Goal: Find contact information: Obtain details needed to contact an individual or organization

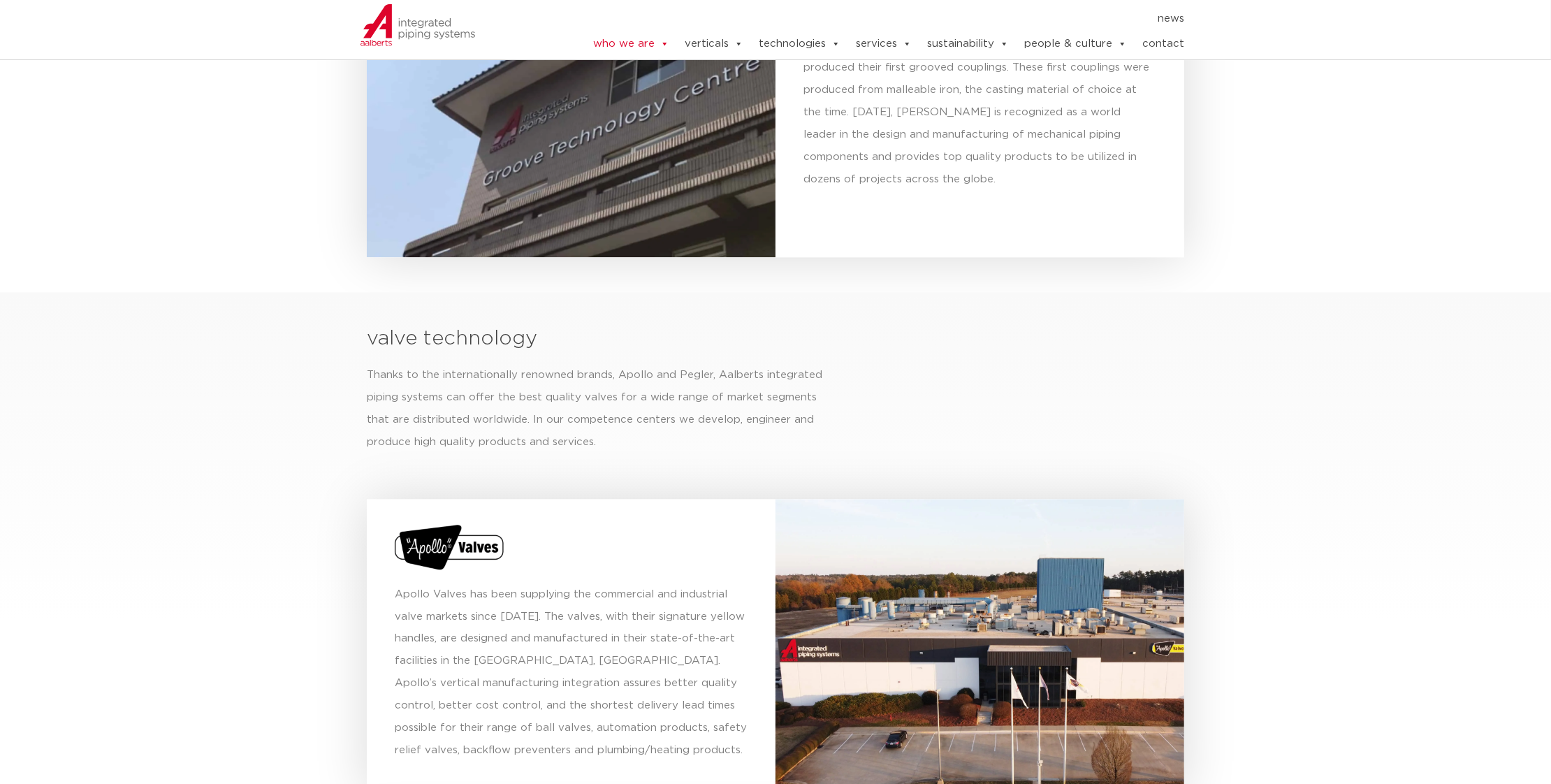
scroll to position [5629, 0]
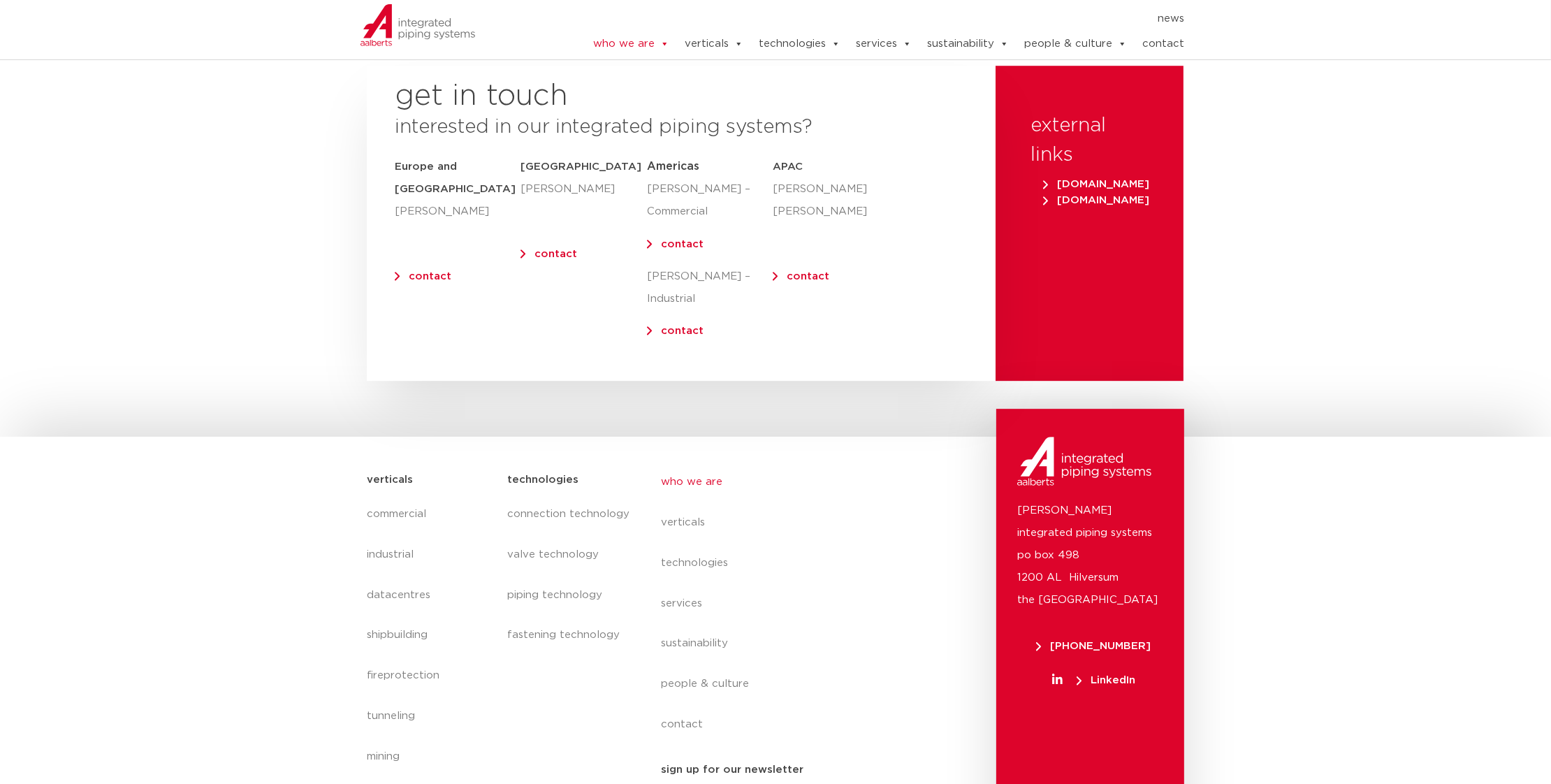
drag, startPoint x: 311, startPoint y: 553, endPoint x: 311, endPoint y: 566, distance: 13.0
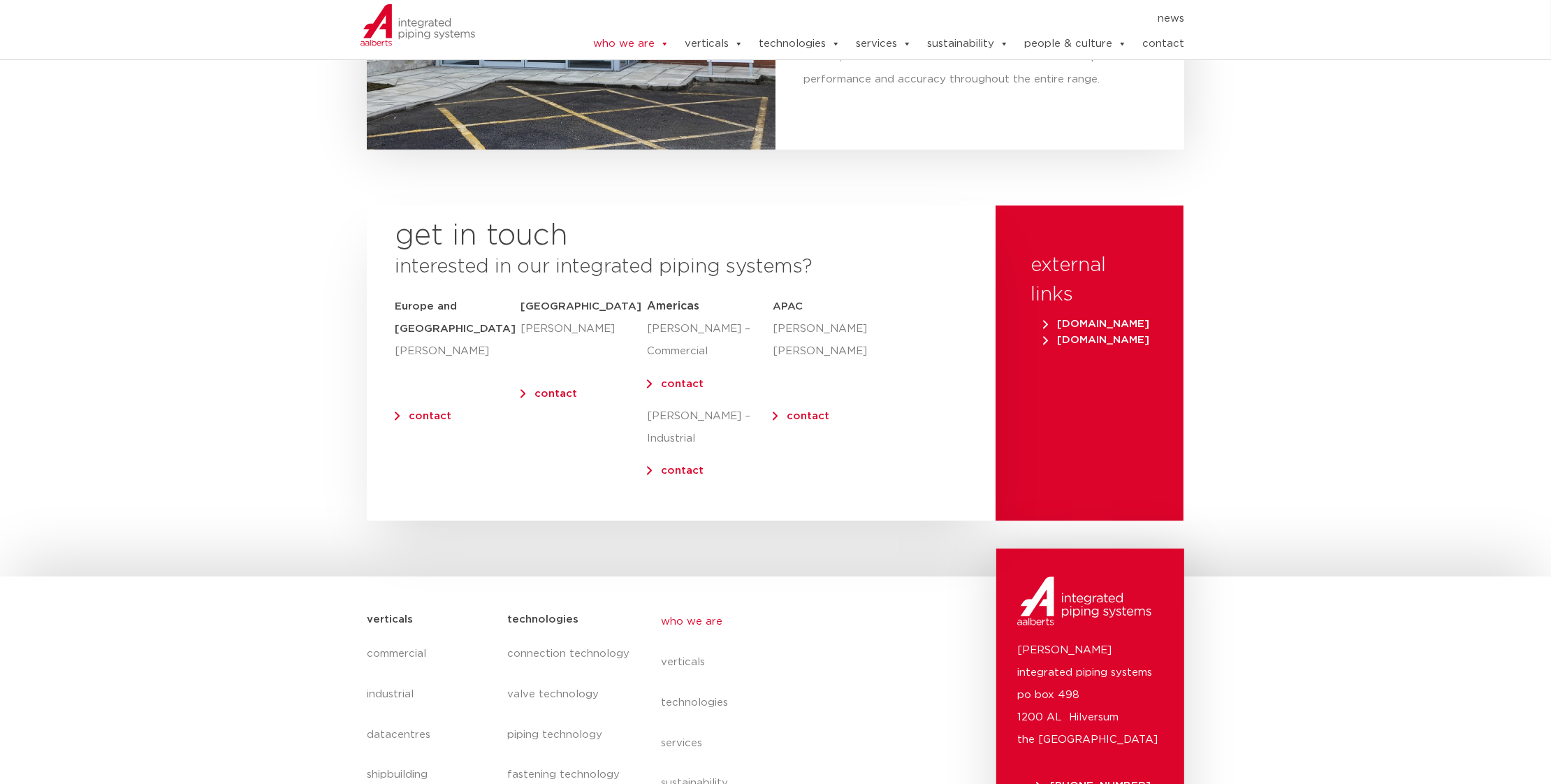
click at [390, 364] on div "get in touch interested in our integrated piping systems? [GEOGRAPHIC_DATA] and…" at bounding box center [681, 363] width 629 height 315
click at [409, 411] on link "contact" at bounding box center [430, 416] width 42 height 11
click at [1165, 39] on link "contact" at bounding box center [1163, 44] width 42 height 28
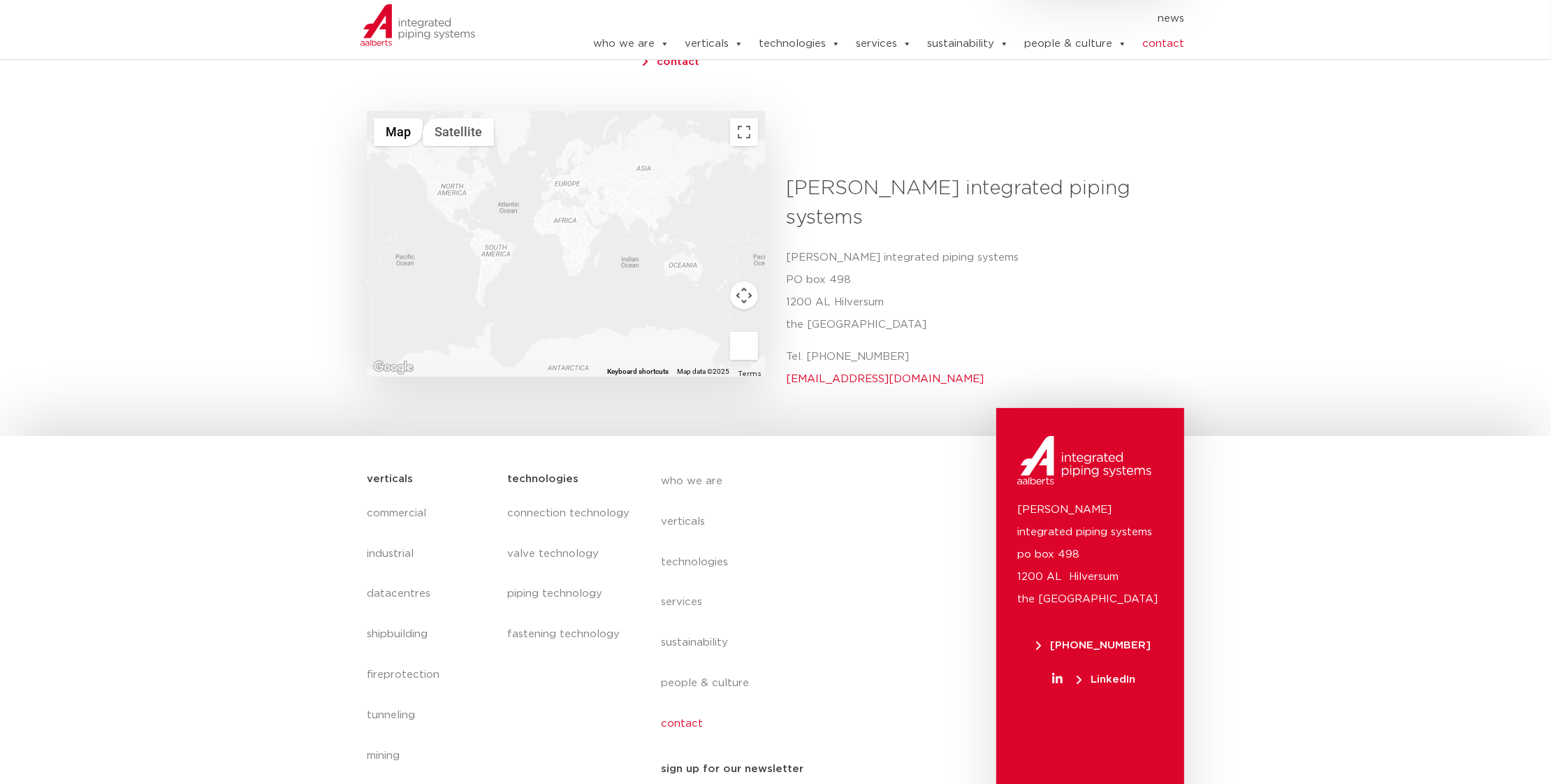
scroll to position [390, 0]
